Goal: Transaction & Acquisition: Purchase product/service

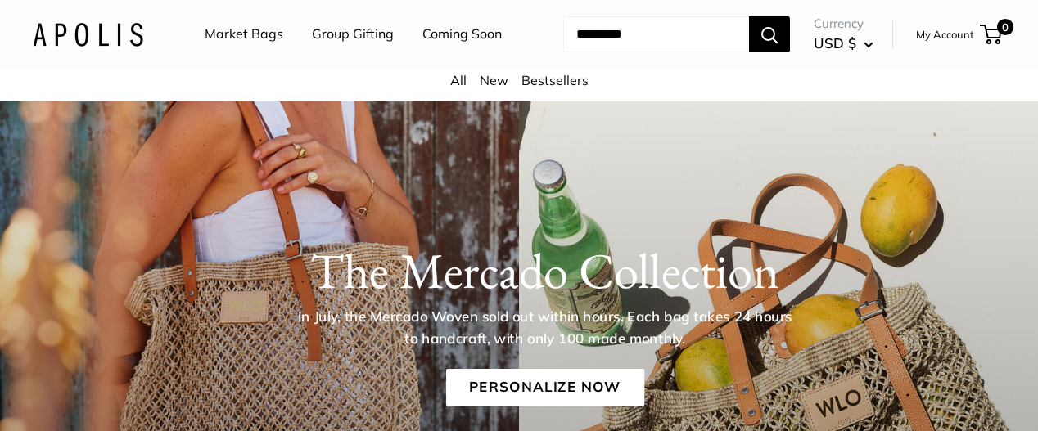
scroll to position [82, 0]
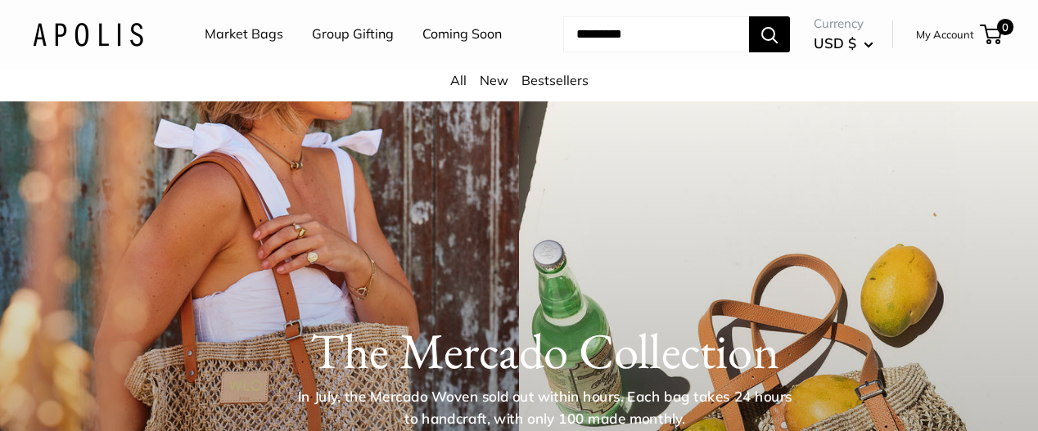
click at [422, 47] on link "Coming Soon" at bounding box center [461, 34] width 79 height 25
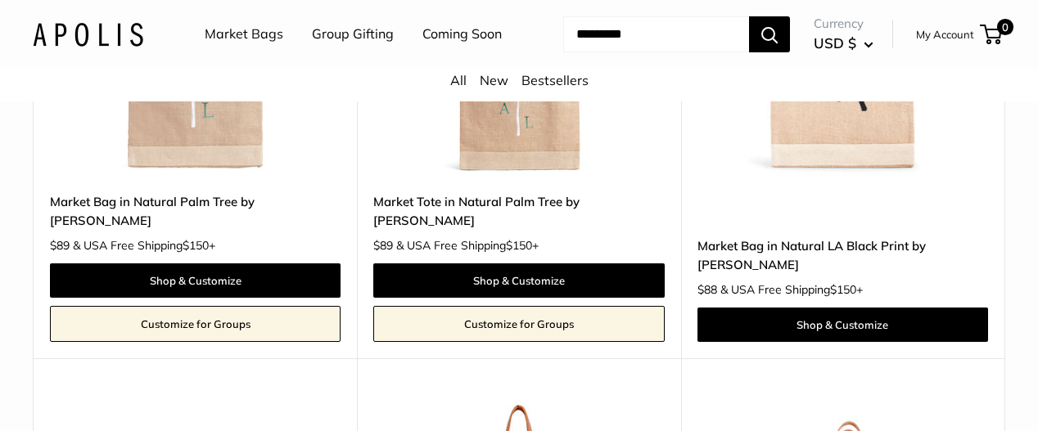
scroll to position [8106, 0]
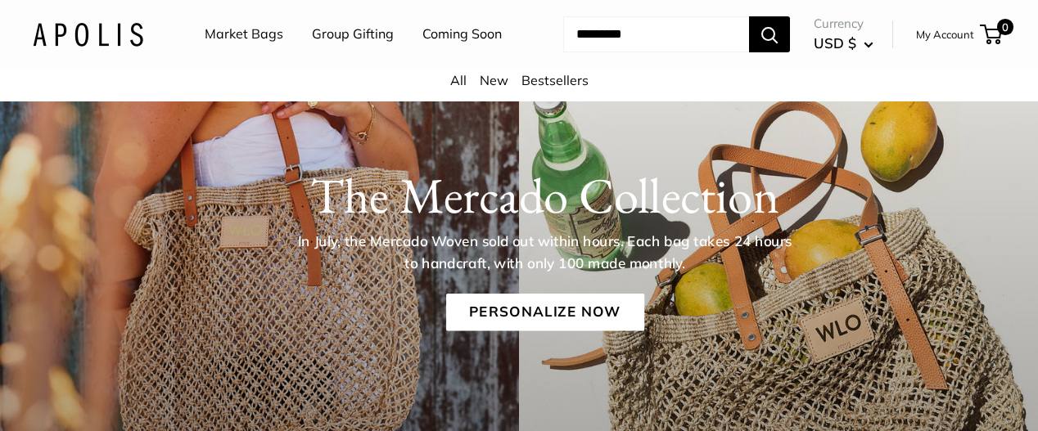
scroll to position [246, 0]
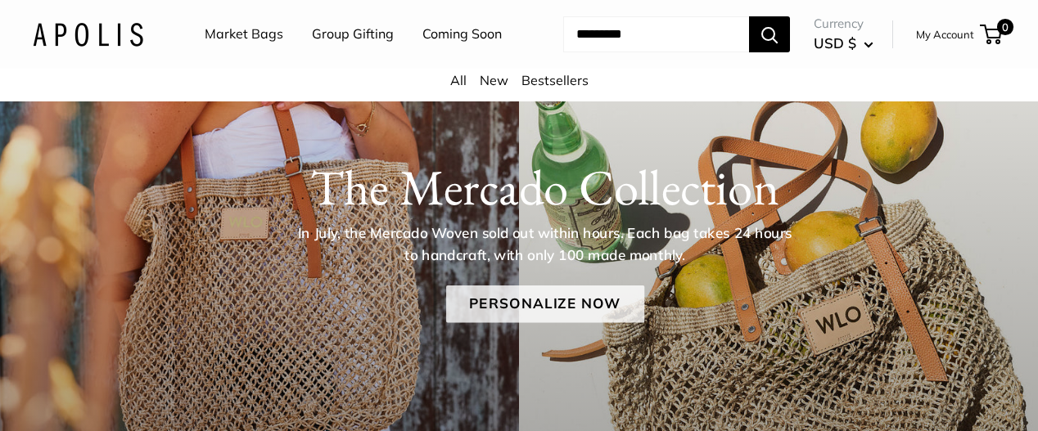
click at [609, 318] on link "Personalize Now" at bounding box center [545, 305] width 198 height 38
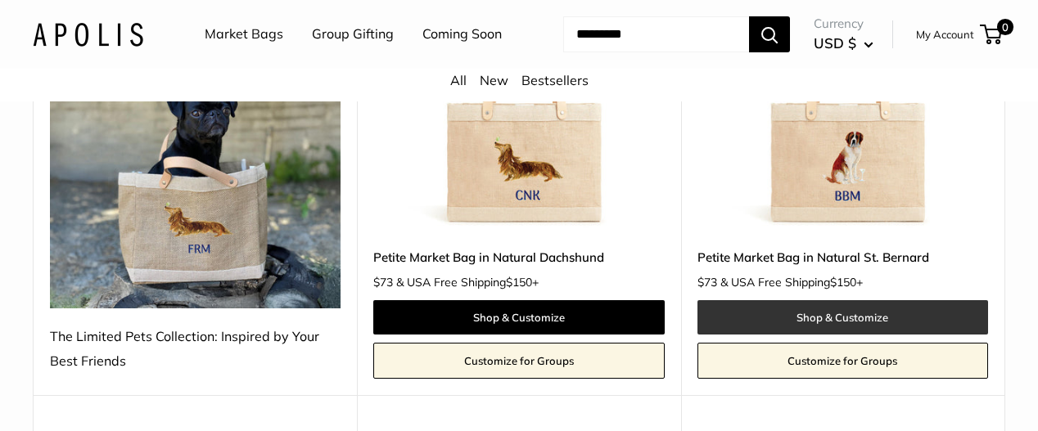
scroll to position [2129, 0]
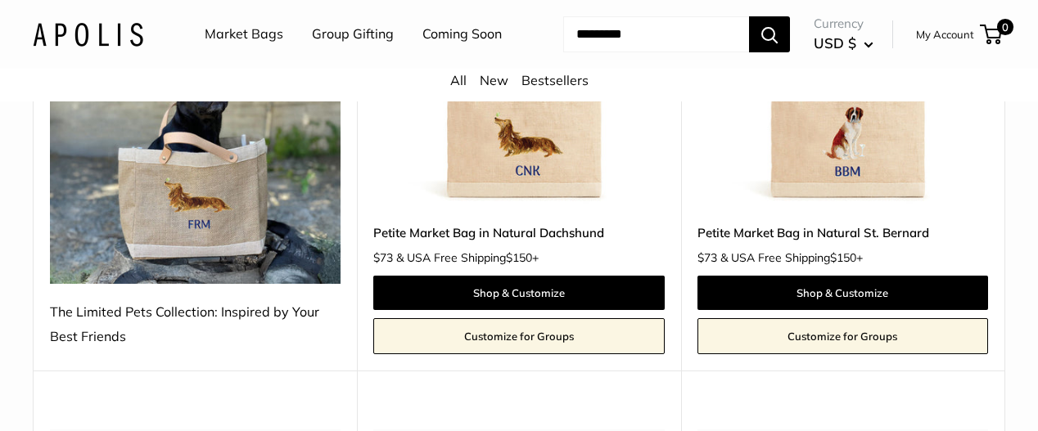
click at [0, 0] on img at bounding box center [0, 0] width 0 height 0
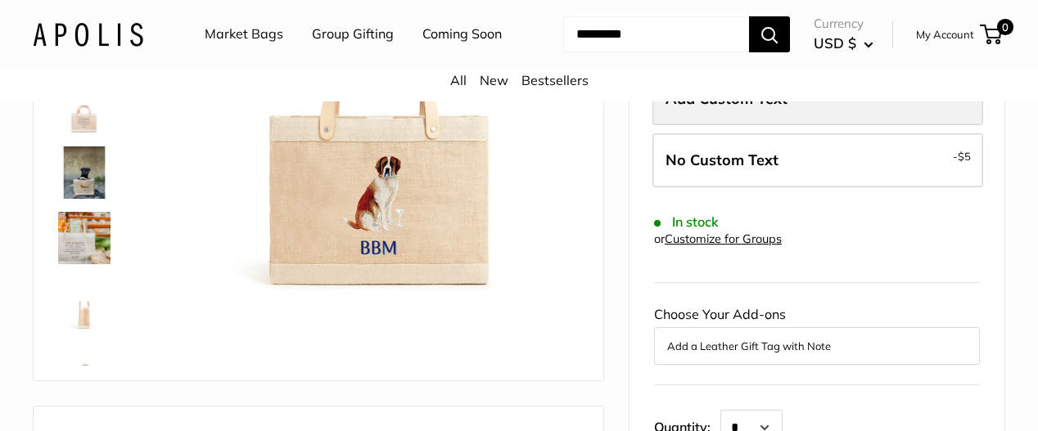
scroll to position [246, 0]
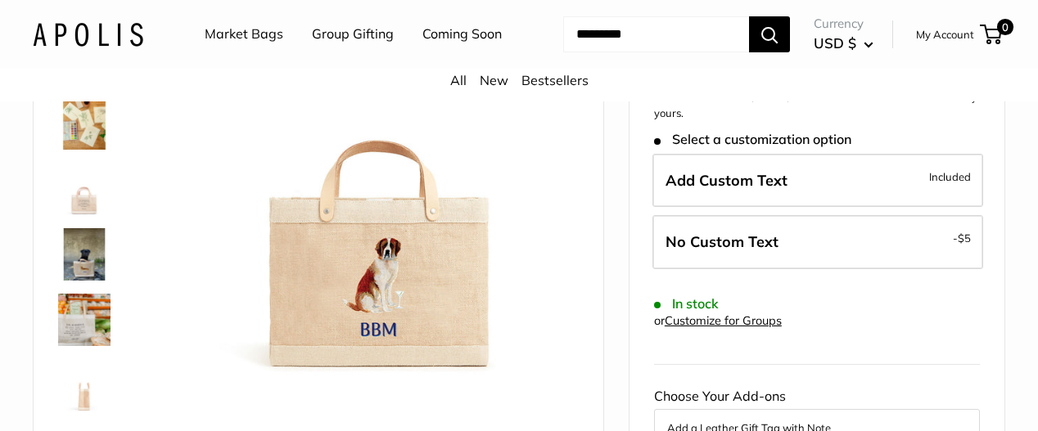
click at [93, 338] on img at bounding box center [84, 320] width 52 height 52
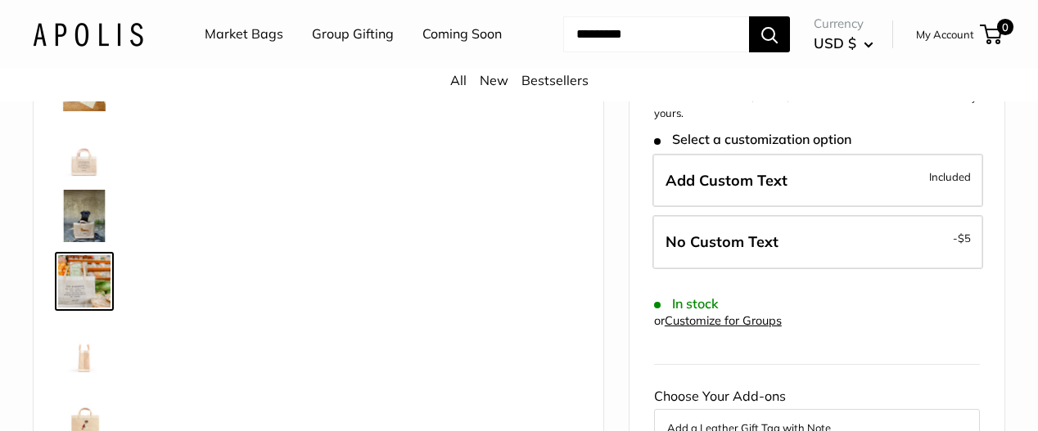
scroll to position [39, 0]
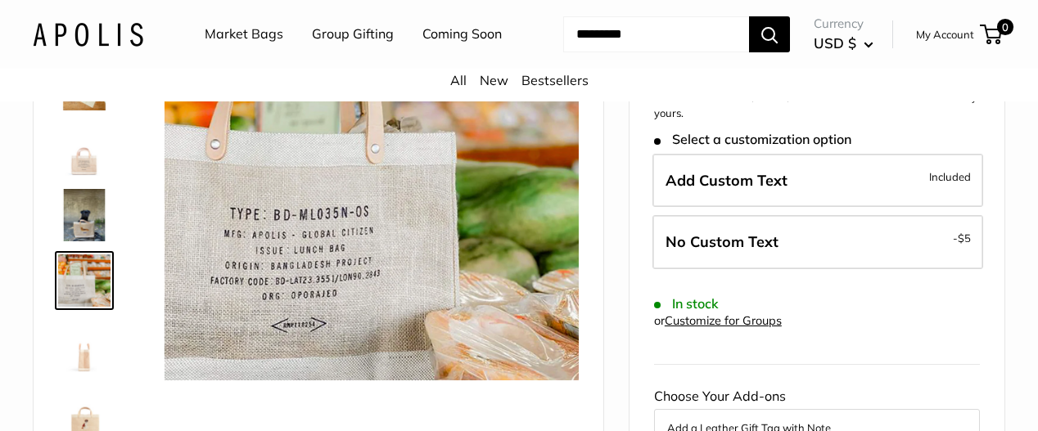
click at [88, 373] on img at bounding box center [84, 346] width 52 height 52
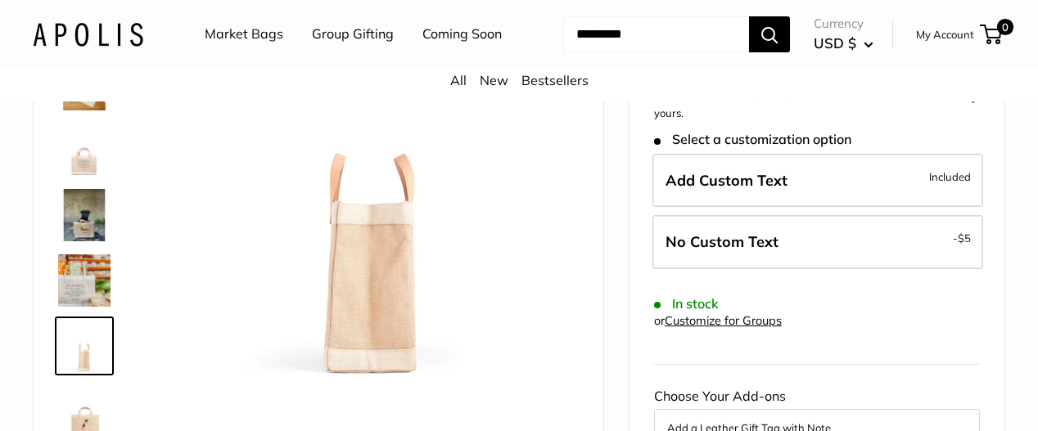
click at [80, 176] on img at bounding box center [84, 150] width 52 height 52
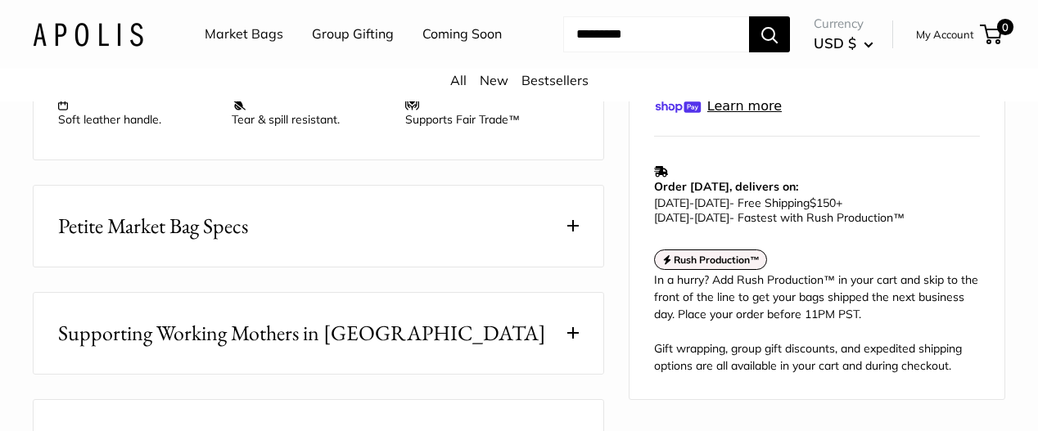
scroll to position [1064, 0]
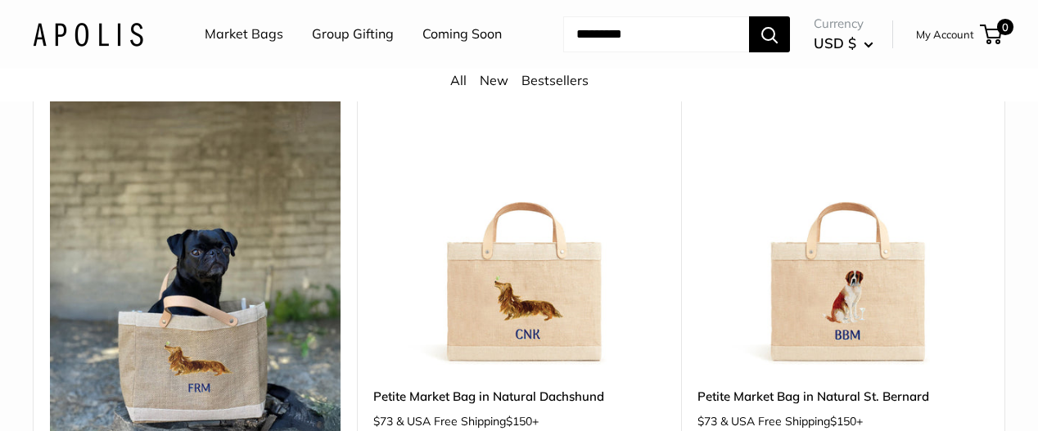
scroll to position [2129, 0]
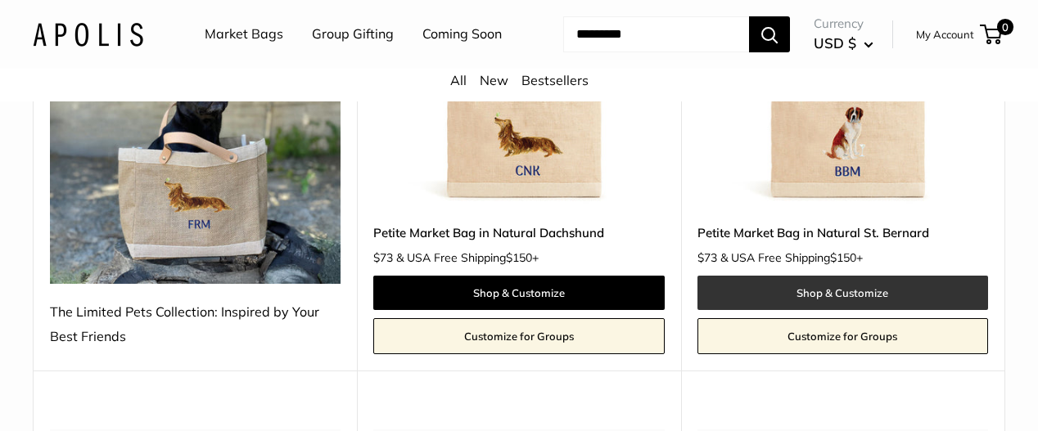
click at [833, 286] on link "Shop & Customize" at bounding box center [843, 293] width 291 height 34
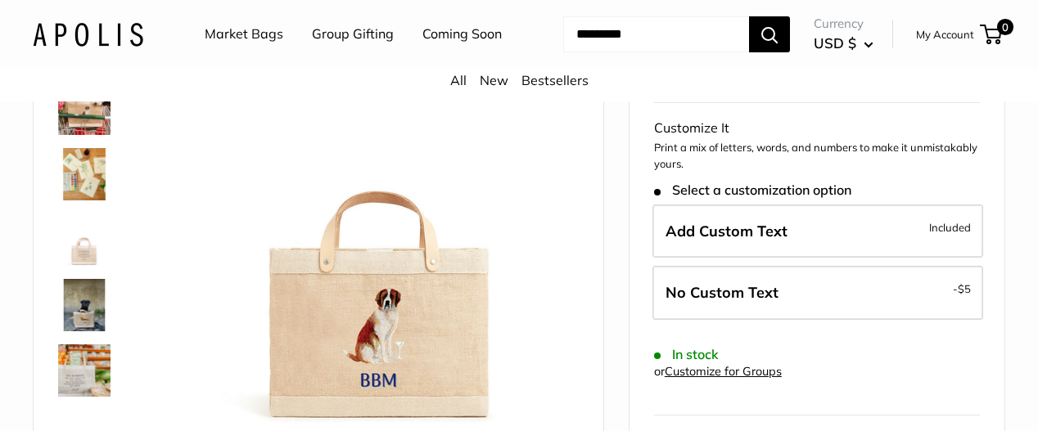
scroll to position [246, 0]
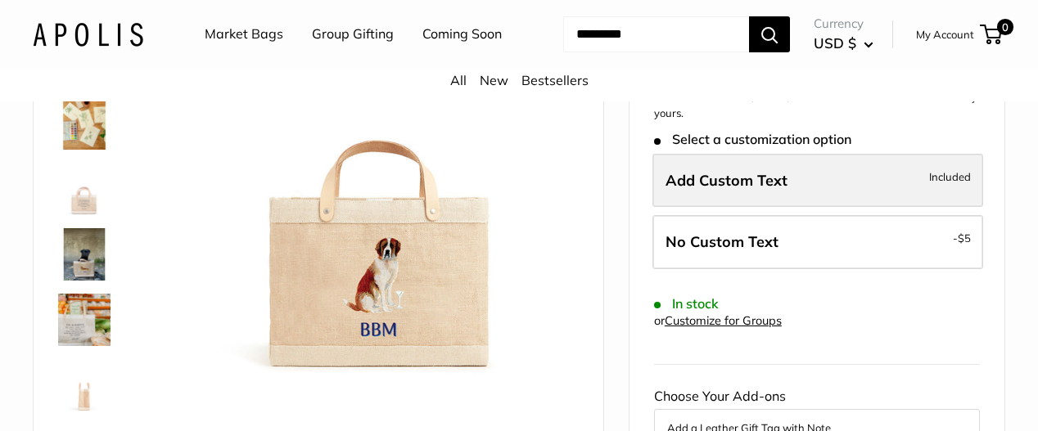
click at [745, 208] on label "Add Custom Text Included" at bounding box center [818, 181] width 331 height 54
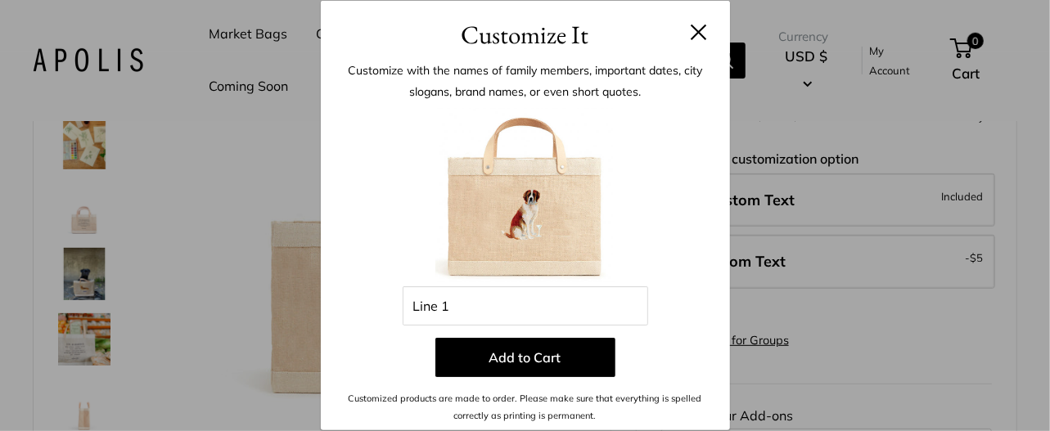
click at [707, 45] on header "Customize It" at bounding box center [525, 27] width 409 height 53
click at [698, 42] on h3 "Customize It" at bounding box center [526, 35] width 360 height 38
click at [698, 39] on button at bounding box center [699, 32] width 16 height 16
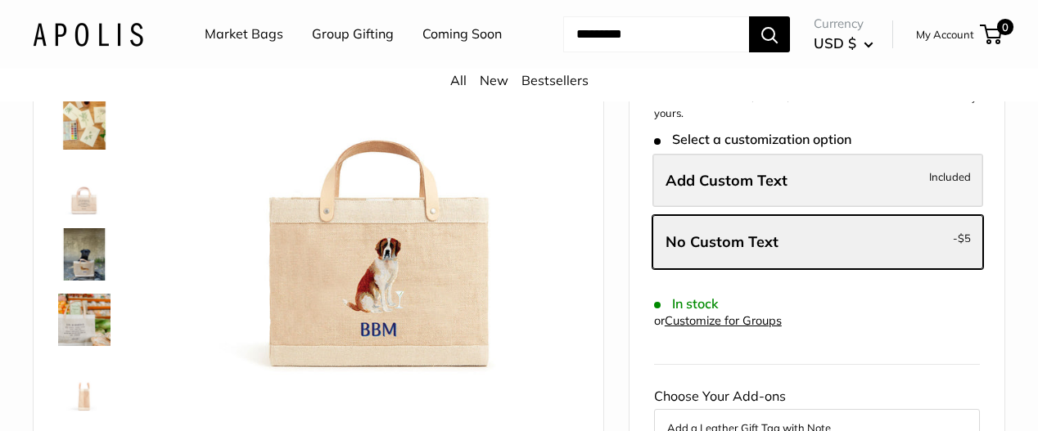
click at [702, 190] on span "Add Custom Text" at bounding box center [727, 180] width 122 height 19
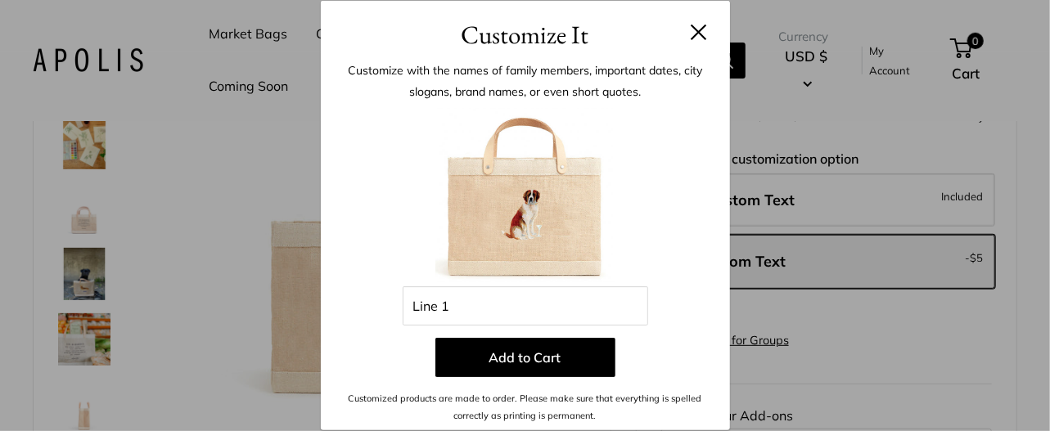
click at [706, 30] on button at bounding box center [699, 32] width 16 height 16
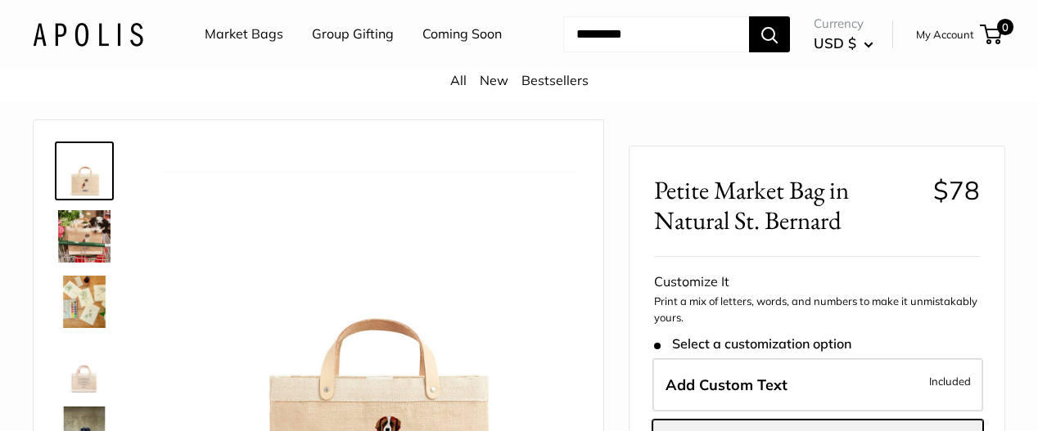
scroll to position [0, 0]
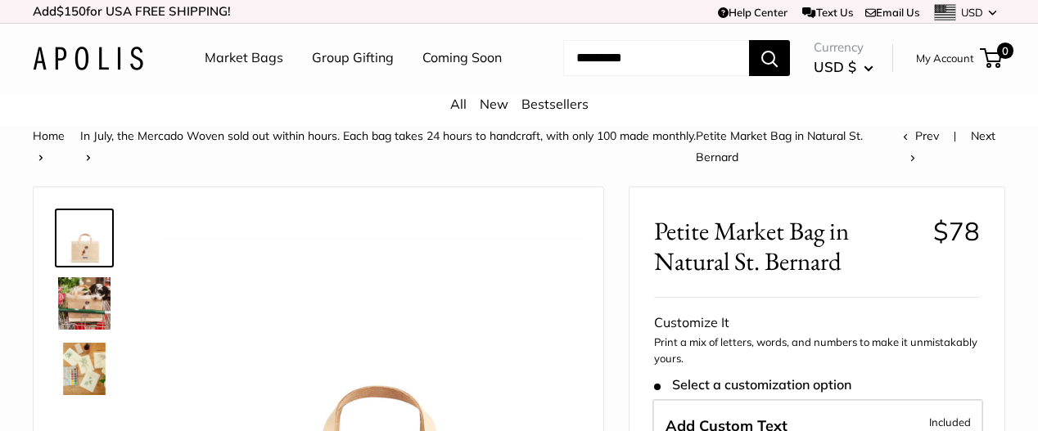
click at [891, 12] on link "Email Us" at bounding box center [892, 12] width 54 height 13
click at [751, 15] on link "Help Center" at bounding box center [753, 12] width 70 height 13
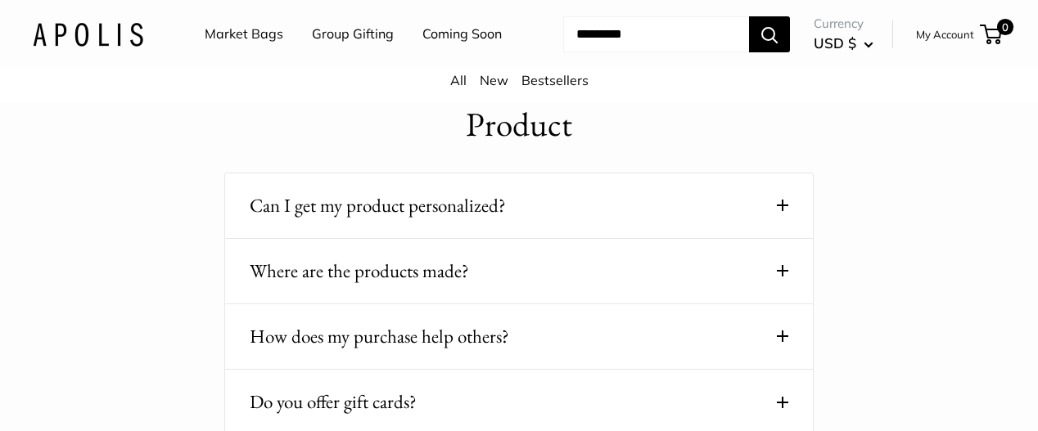
scroll to position [1310, 0]
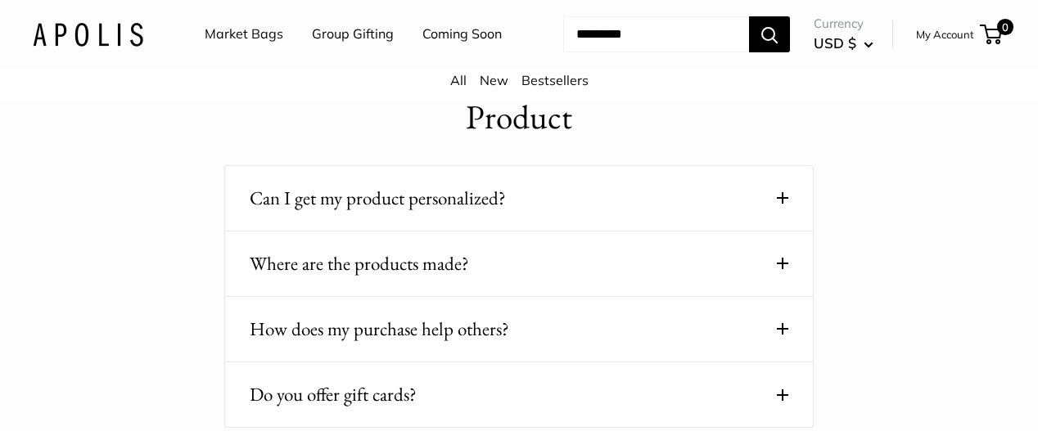
click at [469, 203] on button "Can I get my product personalized?" at bounding box center [519, 199] width 539 height 32
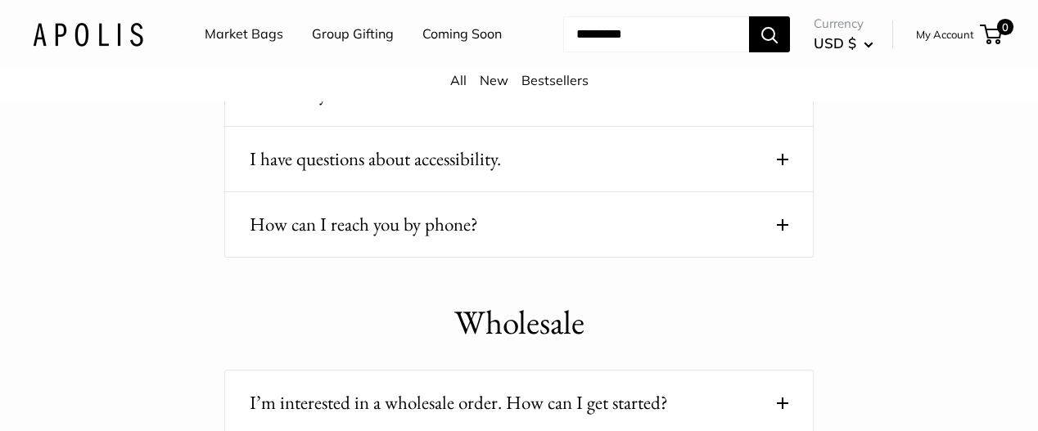
scroll to position [1965, 0]
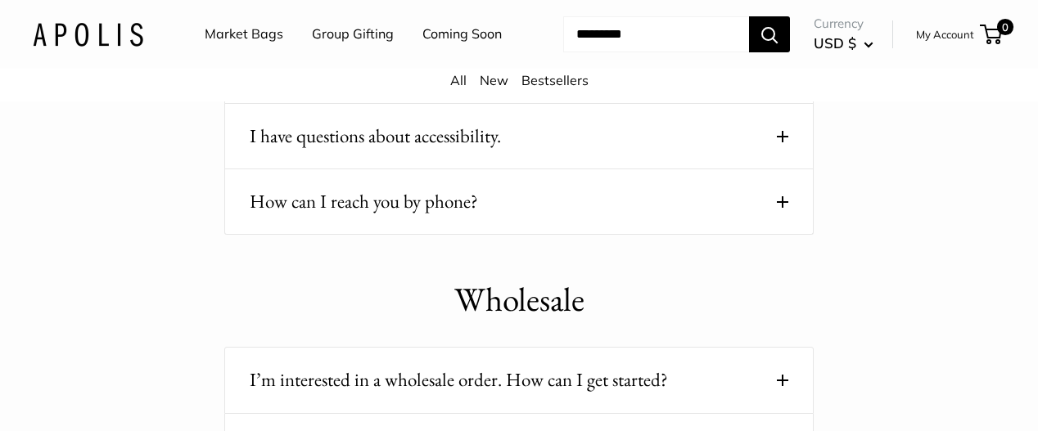
click at [417, 201] on button "How can I reach you by phone?" at bounding box center [519, 202] width 539 height 32
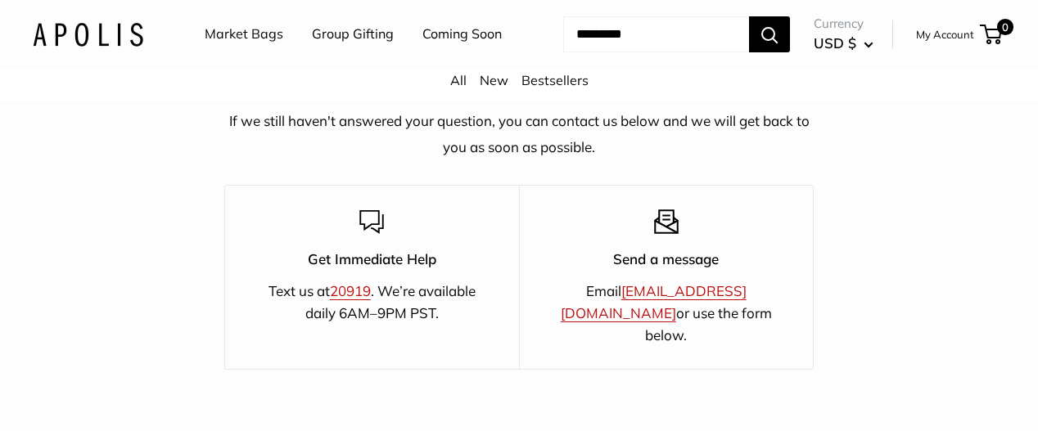
scroll to position [2948, 0]
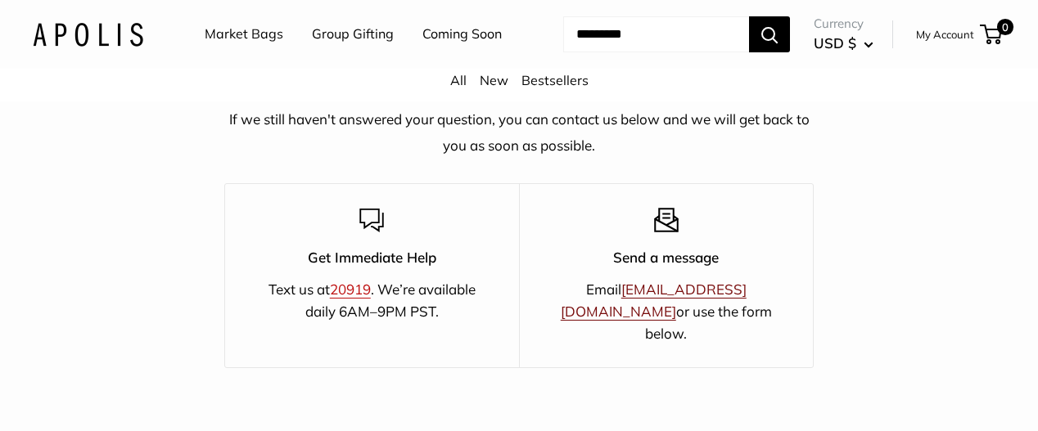
click at [670, 302] on link "[EMAIL_ADDRESS][DOMAIN_NAME]" at bounding box center [654, 300] width 186 height 39
drag, startPoint x: 586, startPoint y: 298, endPoint x: 739, endPoint y: 302, distance: 152.3
click at [739, 302] on p "Email hello@apolisglobal.com or use the form below." at bounding box center [667, 311] width 237 height 67
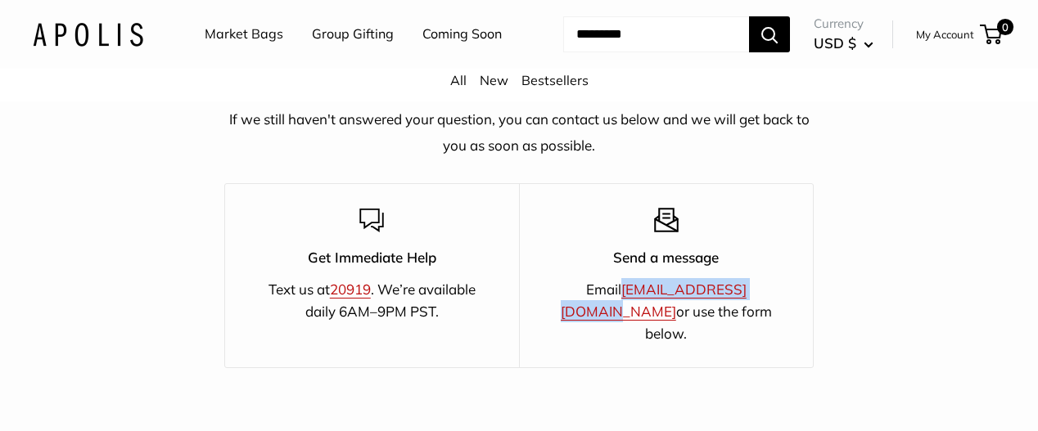
copy p "[EMAIL_ADDRESS][DOMAIN_NAME]"
